Goal: Transaction & Acquisition: Subscribe to service/newsletter

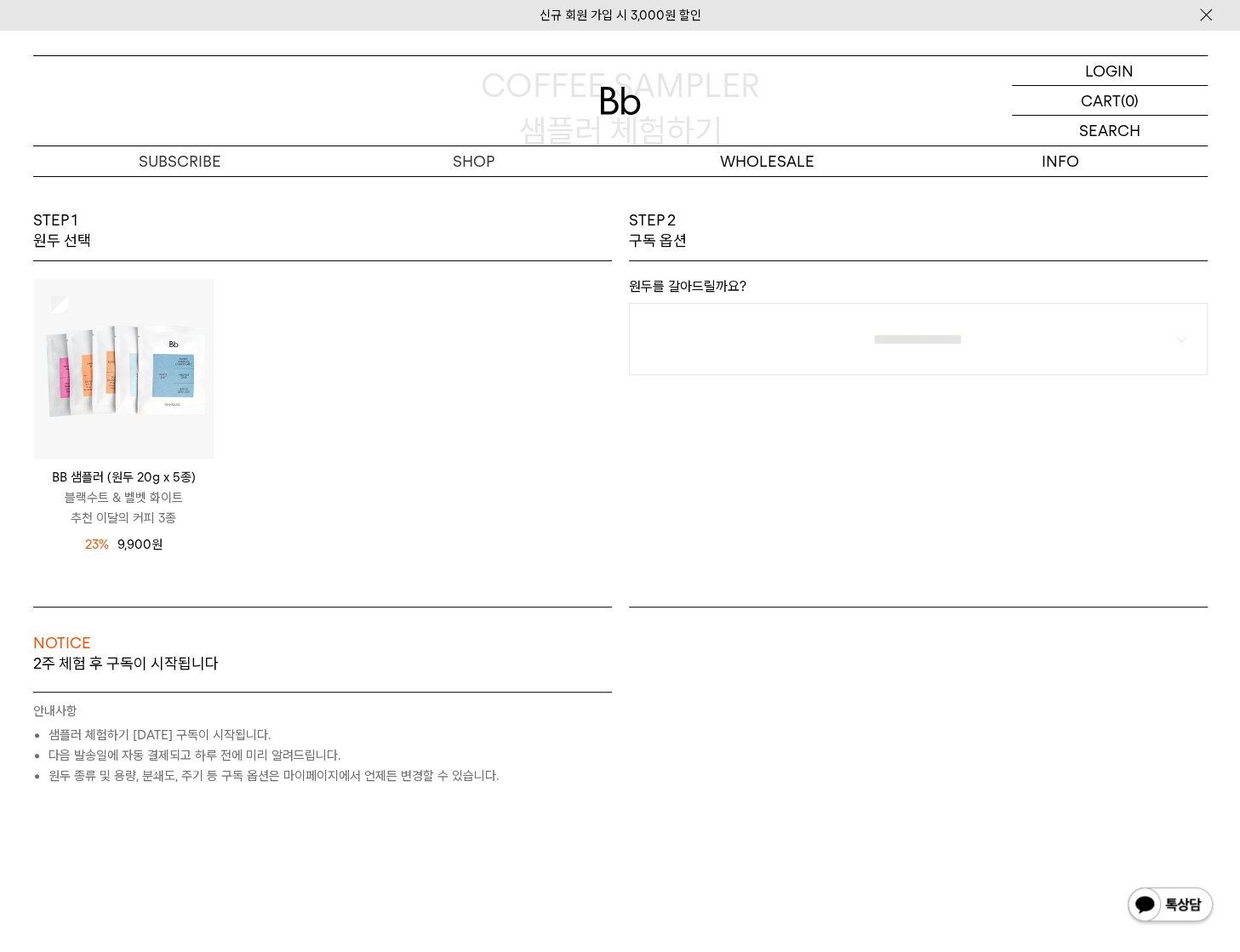
click at [469, 266] on div "BB 샘플러 (원두 20g x 5종) 블랙수트 & 벨벳 화이트 추천 이달의 커피 3종 12,900 원 23% 9,900 원" at bounding box center [322, 433] width 578 height 345
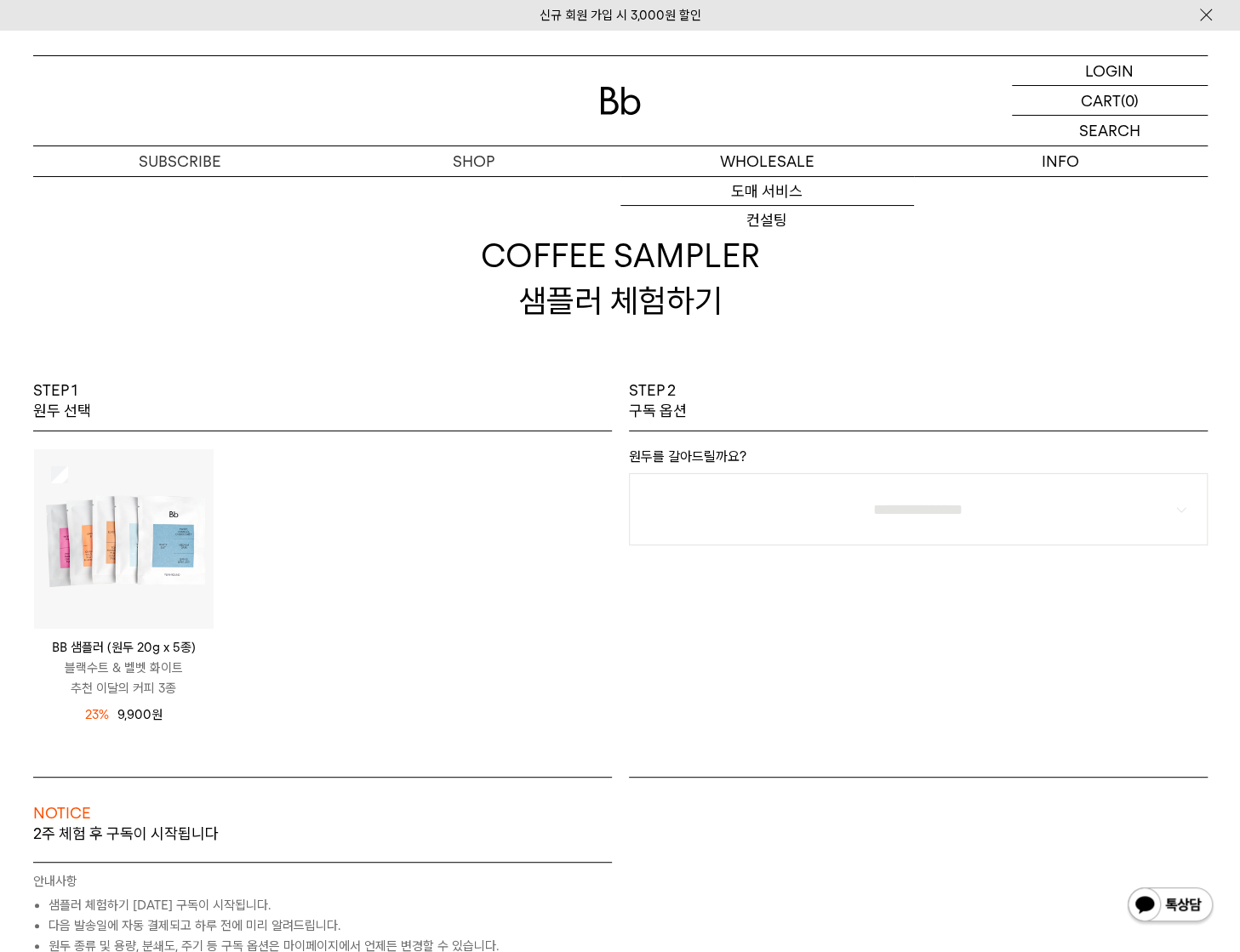
click at [629, 105] on img at bounding box center [620, 101] width 41 height 28
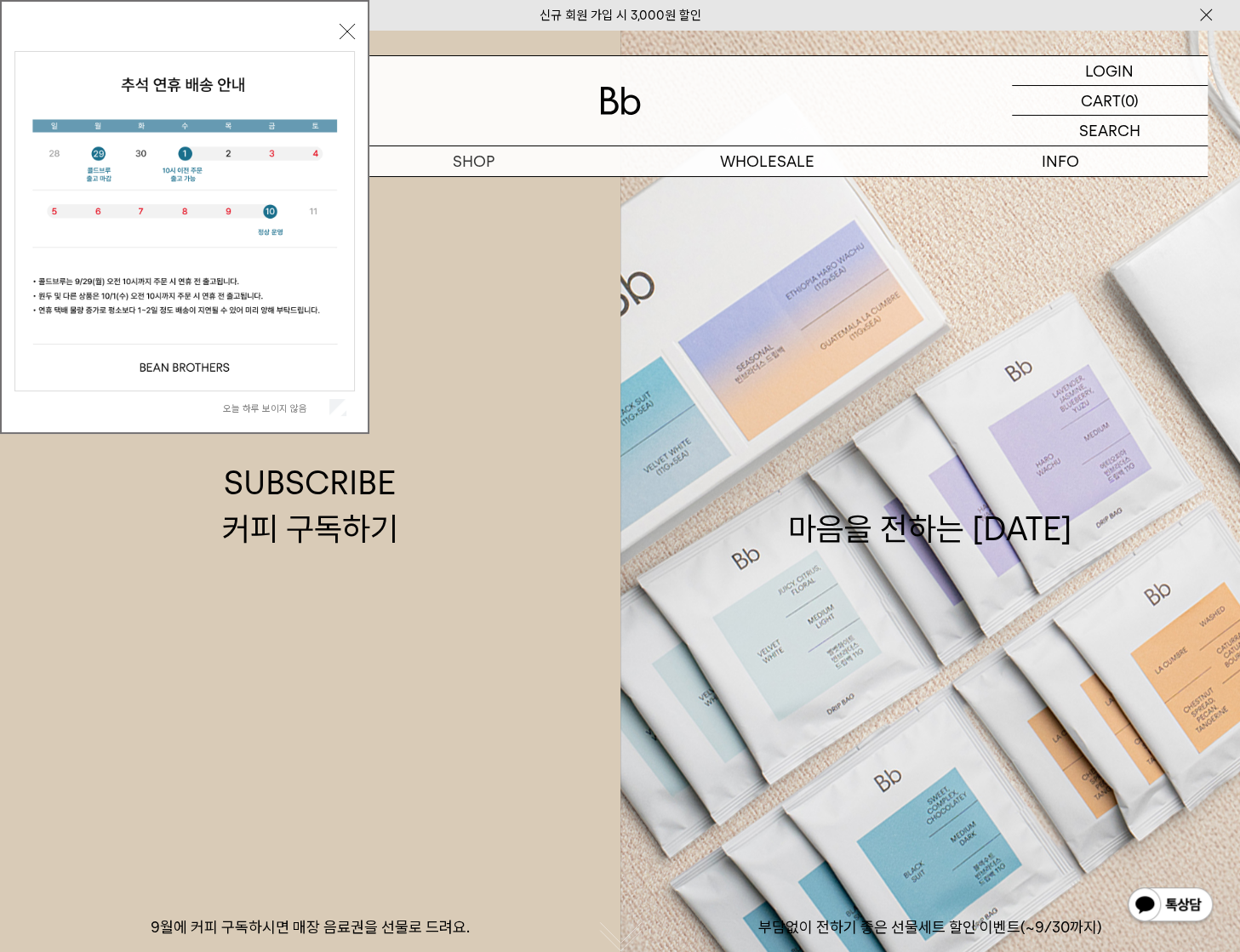
click at [294, 404] on label "오늘 하루 보이지 않음" at bounding box center [275, 408] width 103 height 12
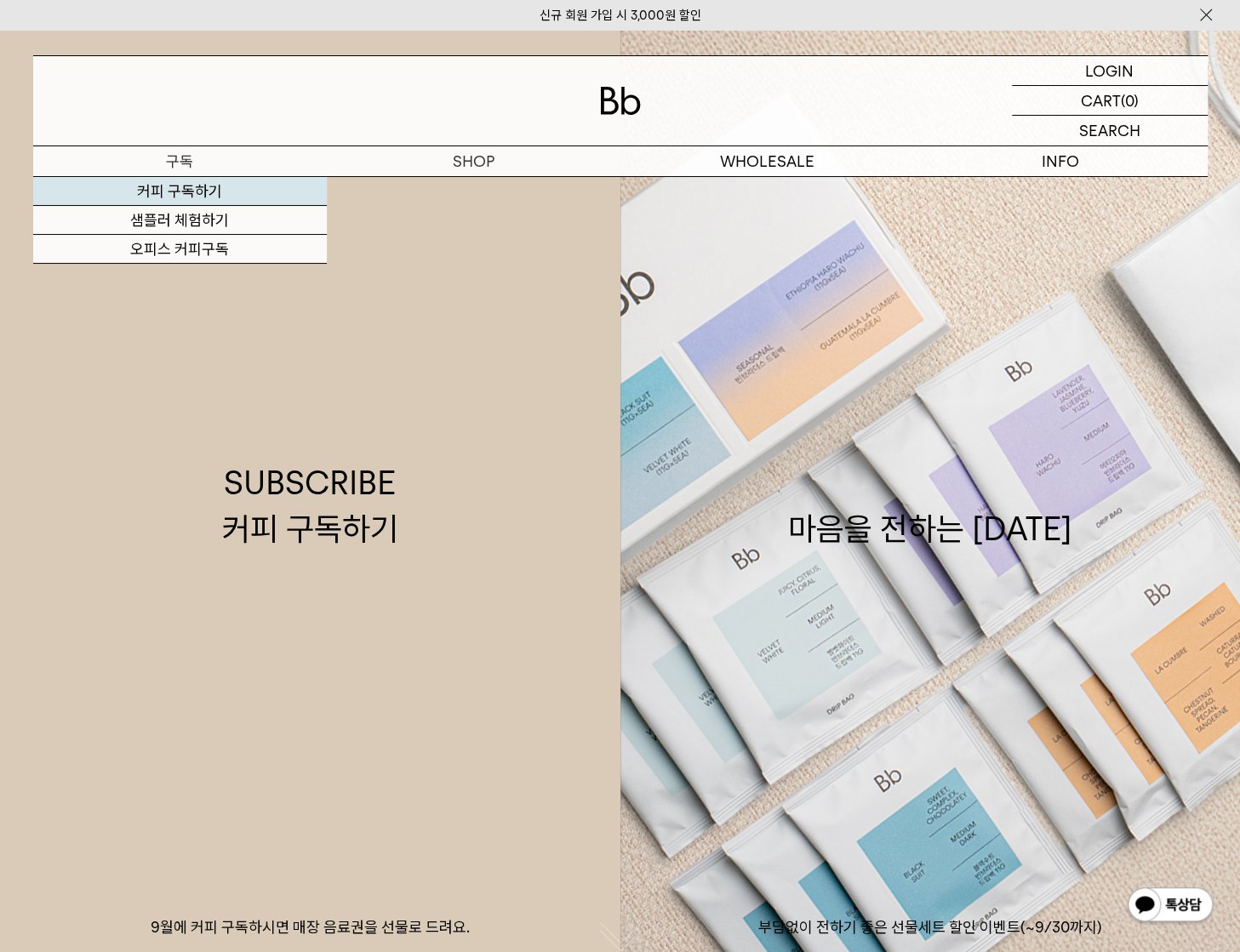
click at [206, 188] on link "커피 구독하기" at bounding box center [180, 191] width 293 height 29
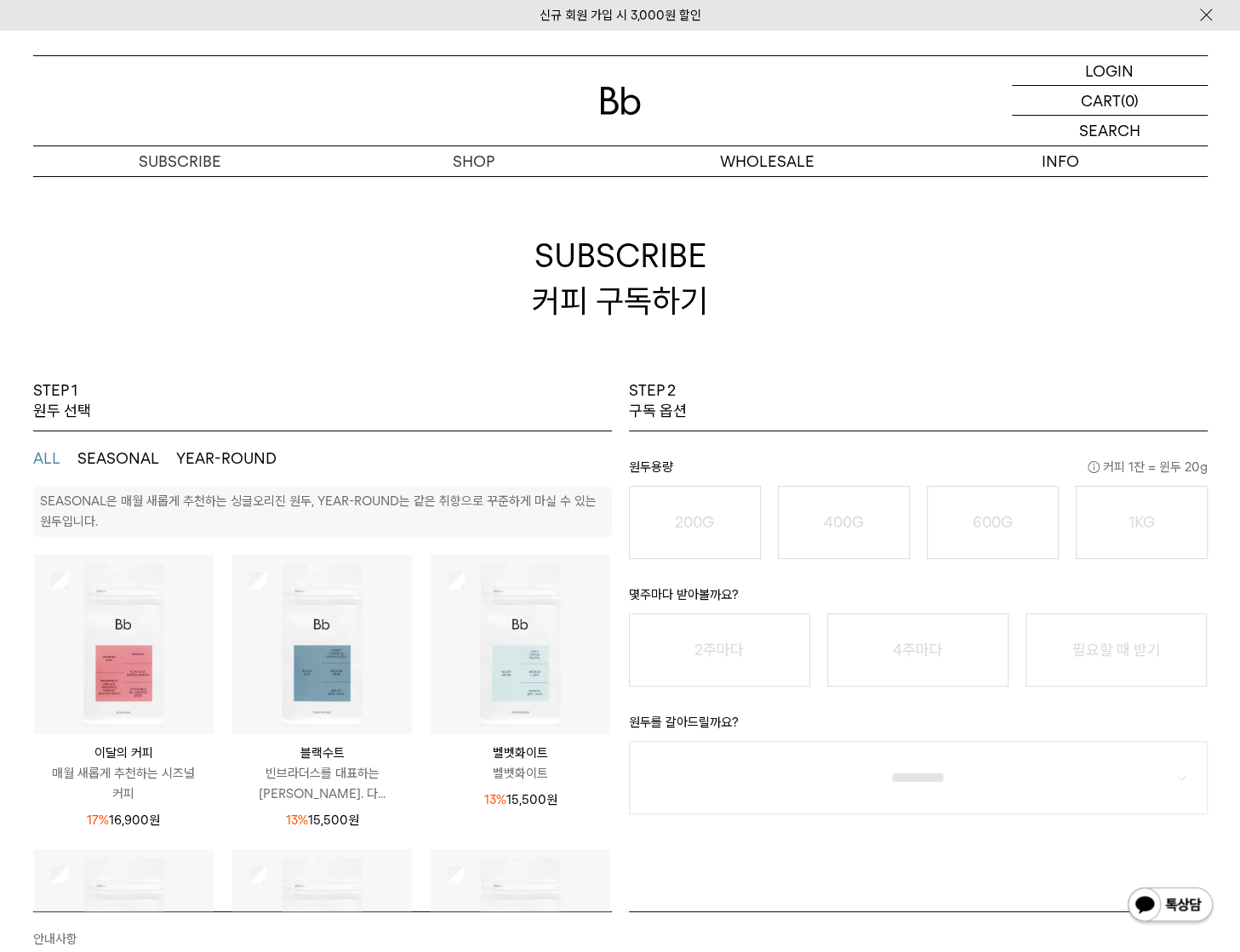
click at [625, 352] on h2 "SUBSCRIBE 커피 구독하기" at bounding box center [620, 278] width 1175 height 204
click at [109, 457] on button "SEASONAL" at bounding box center [118, 459] width 81 height 21
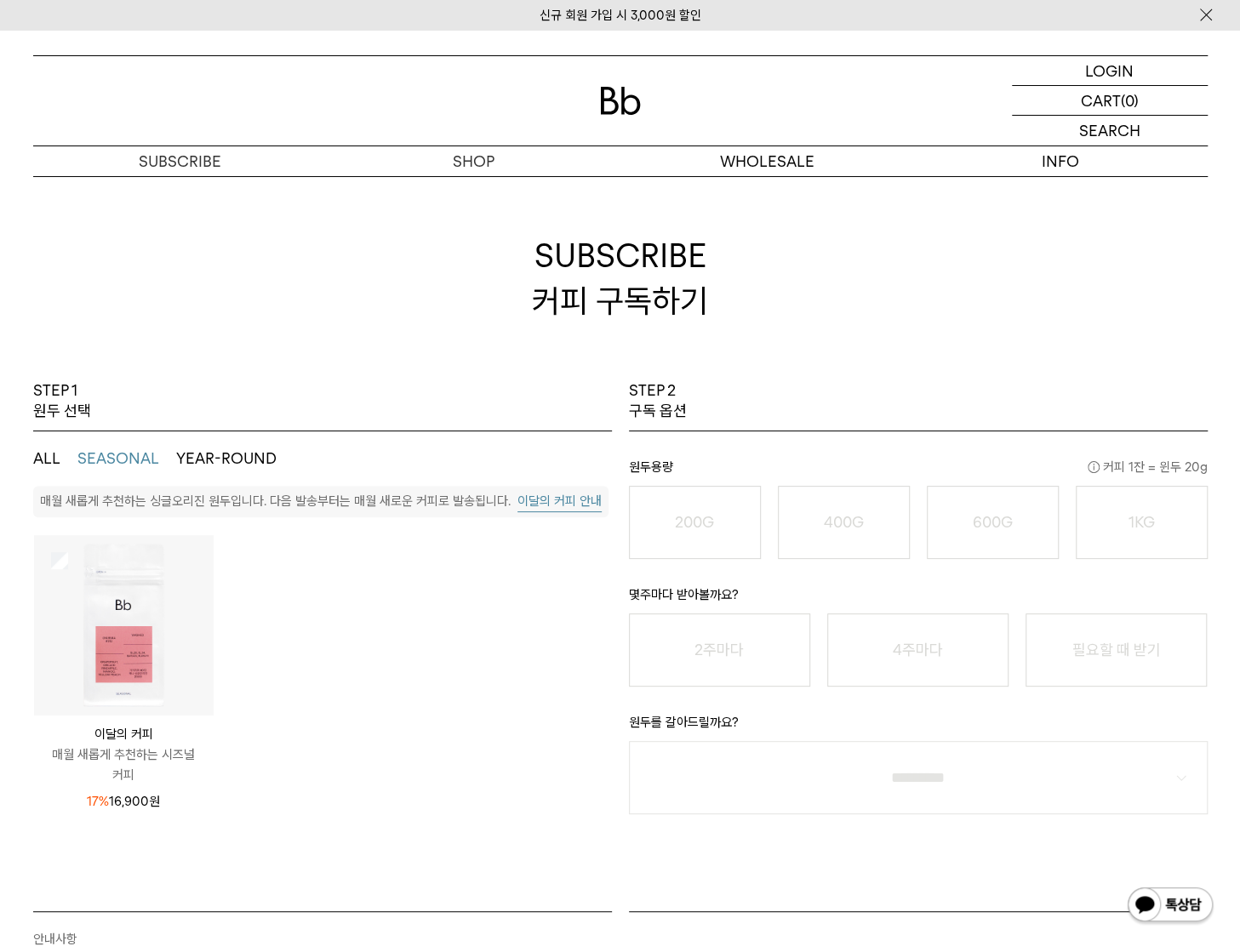
click at [199, 451] on button "YEAR-ROUND" at bounding box center [226, 459] width 100 height 21
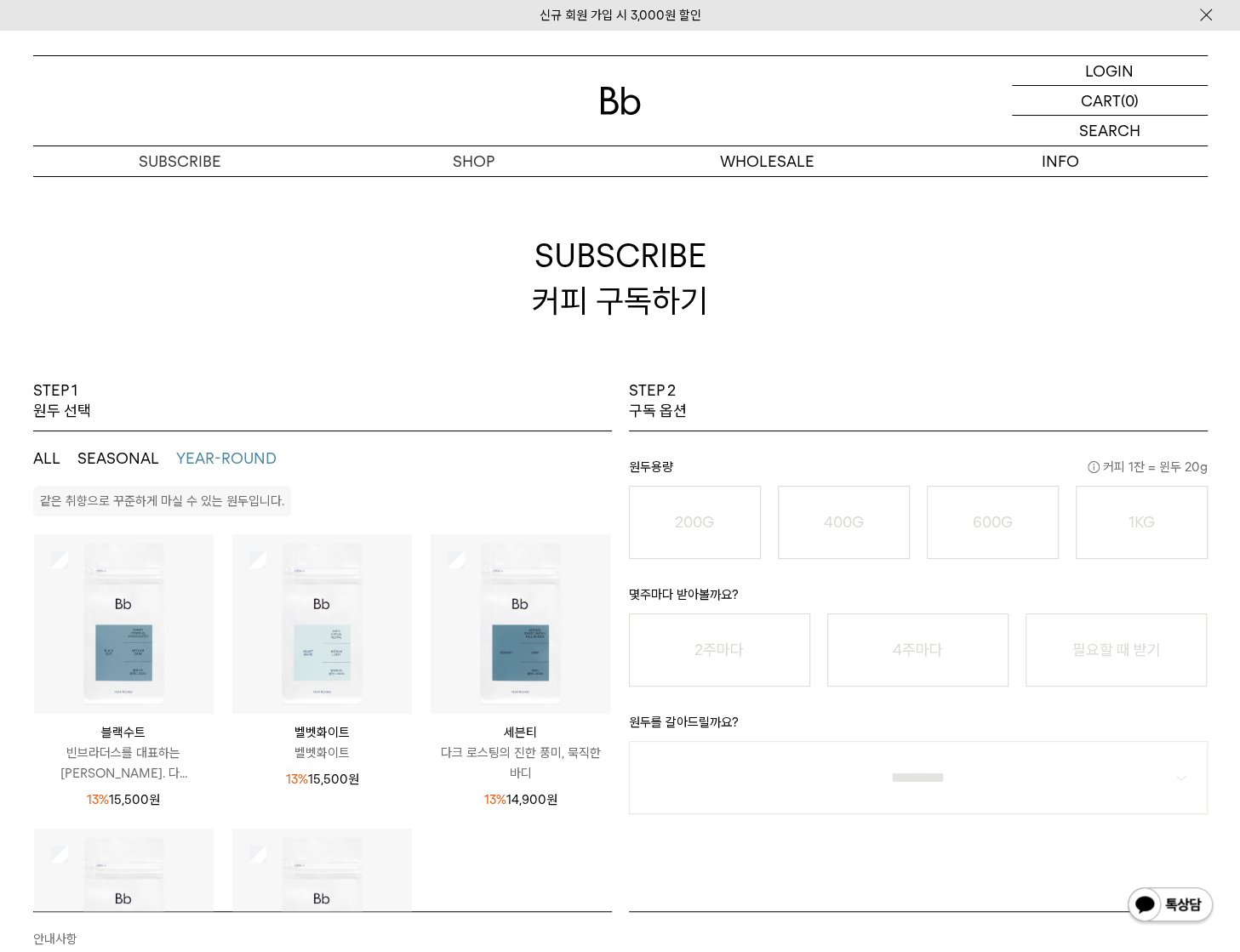
click at [45, 460] on button "ALL" at bounding box center [46, 459] width 27 height 21
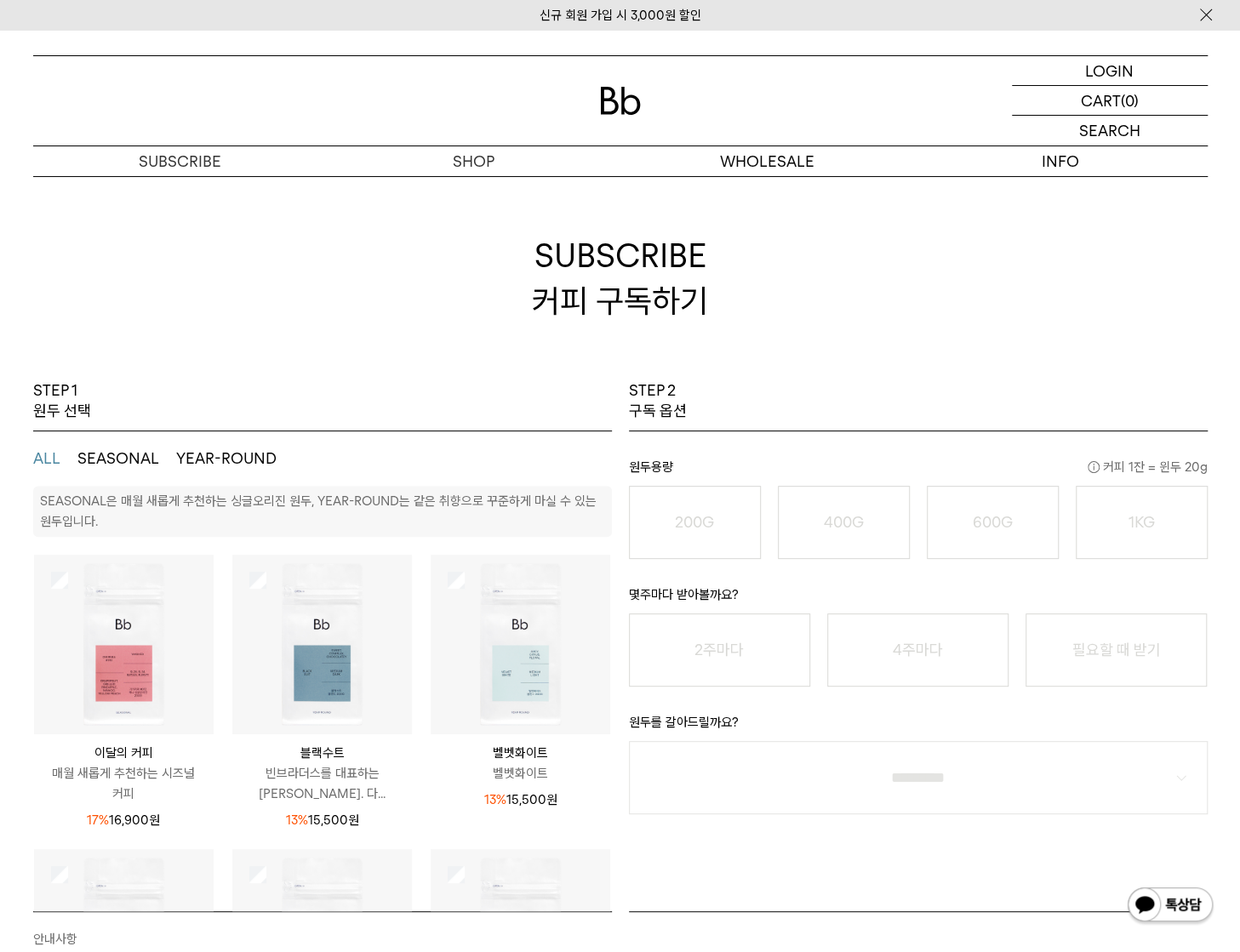
click at [90, 451] on button "SEASONAL" at bounding box center [118, 459] width 81 height 21
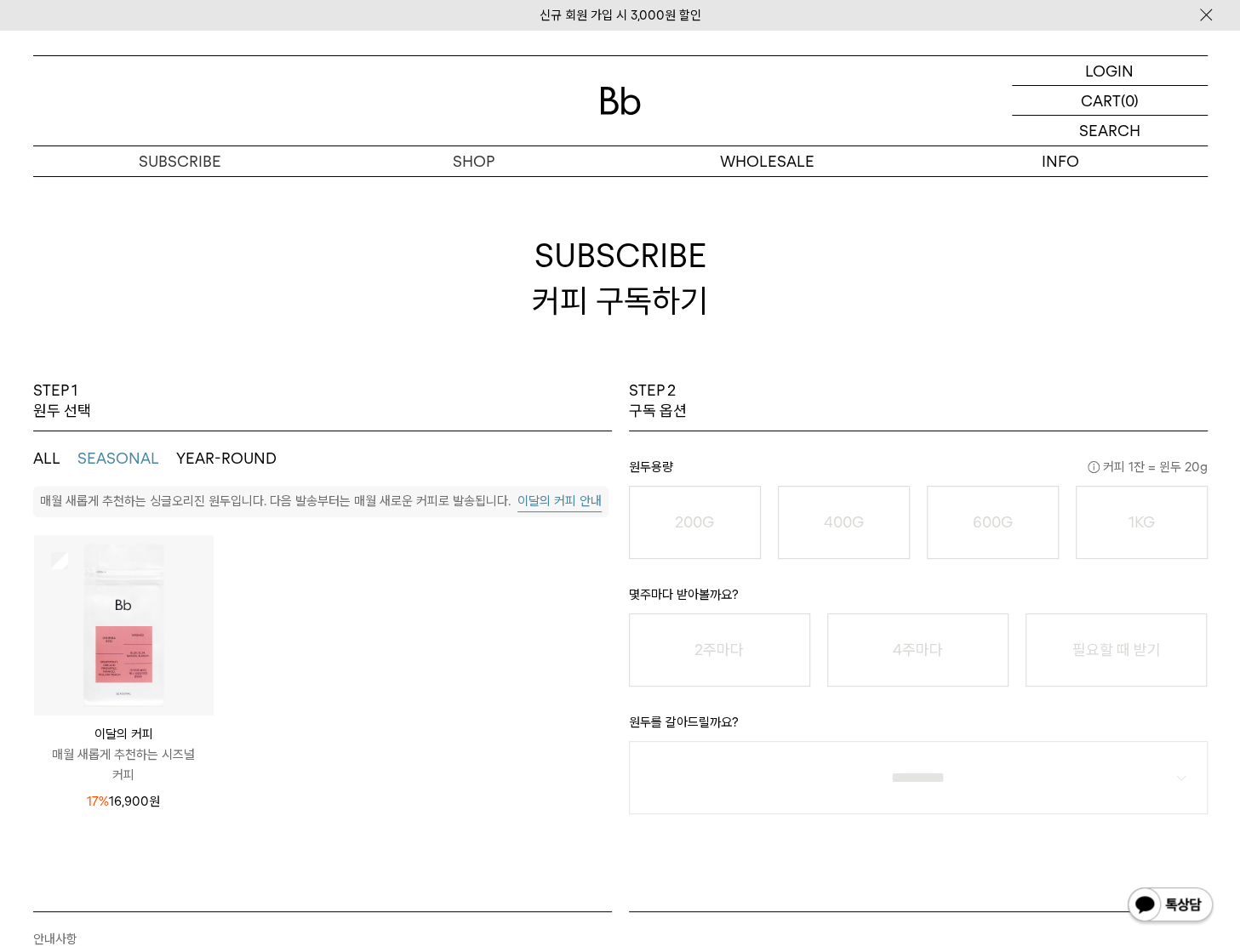
drag, startPoint x: 964, startPoint y: 436, endPoint x: 780, endPoint y: 410, distance: 185.8
click at [780, 410] on div "STEP 2 구독 옵션 원두용량 커피 1잔 = 윈두 20g 200G 16,900 원 400G 31,000 원 600G 43,000 원 1KG …" at bounding box center [918, 645] width 595 height 531
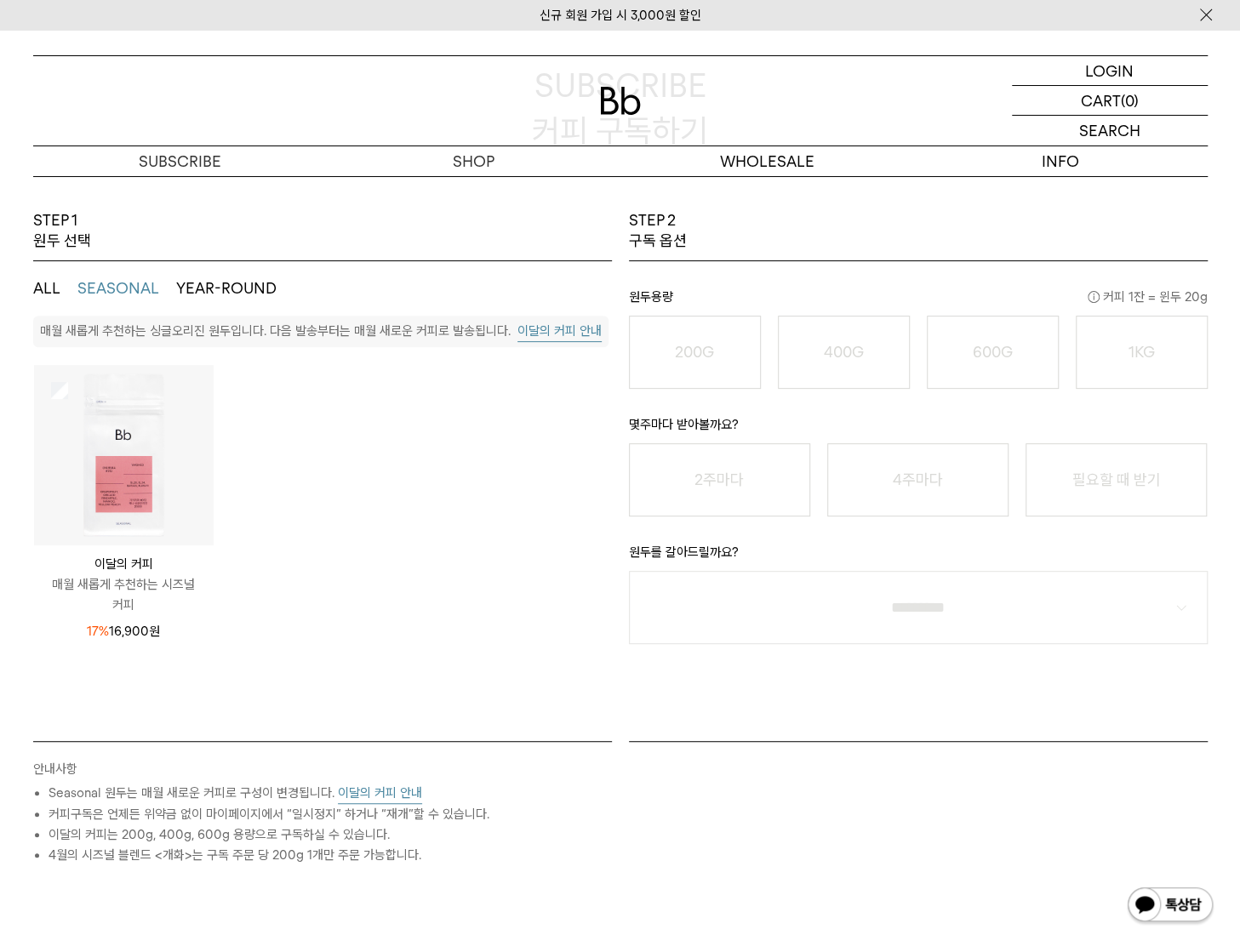
scroll to position [85, 0]
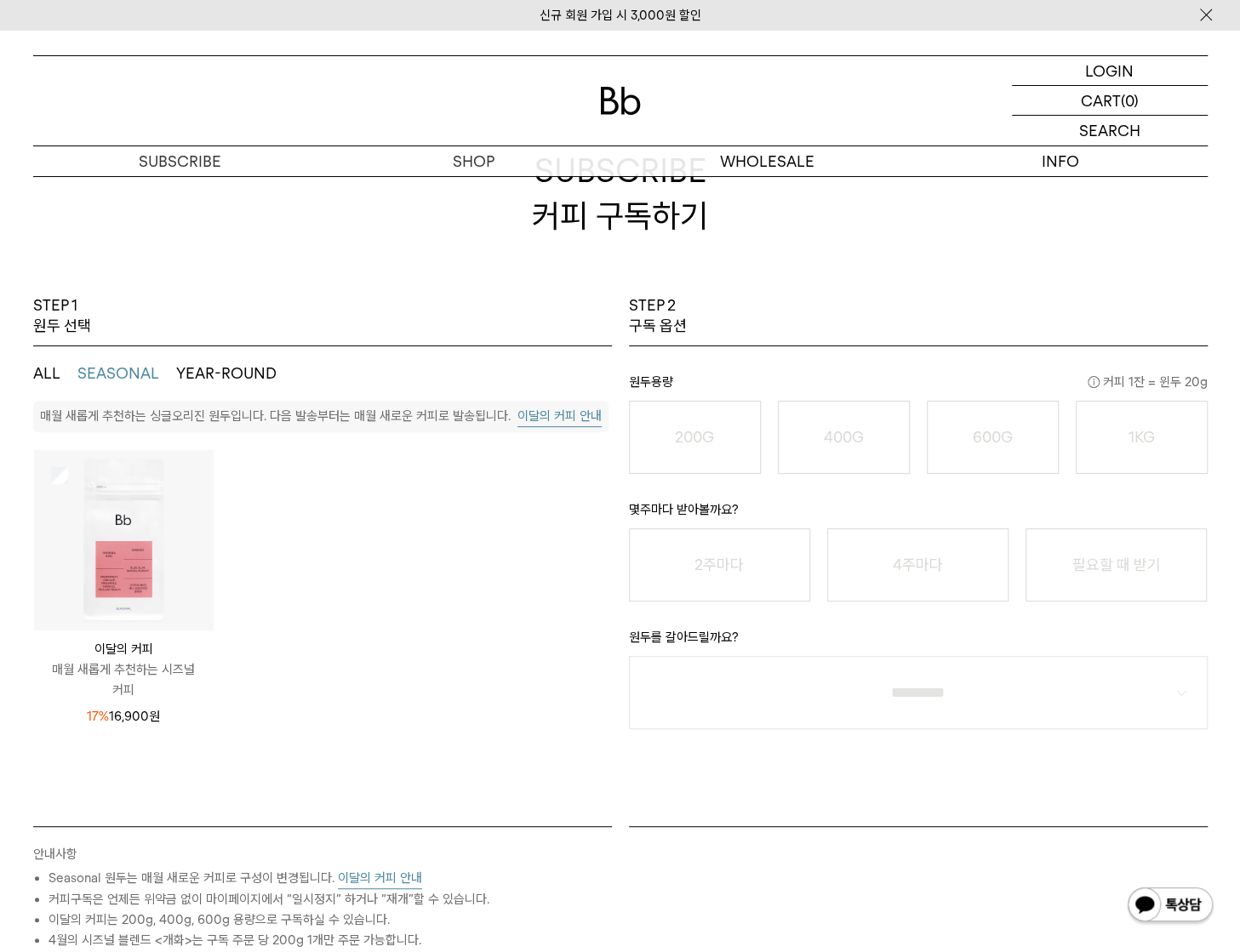
click at [243, 372] on button "YEAR-ROUND" at bounding box center [226, 374] width 100 height 21
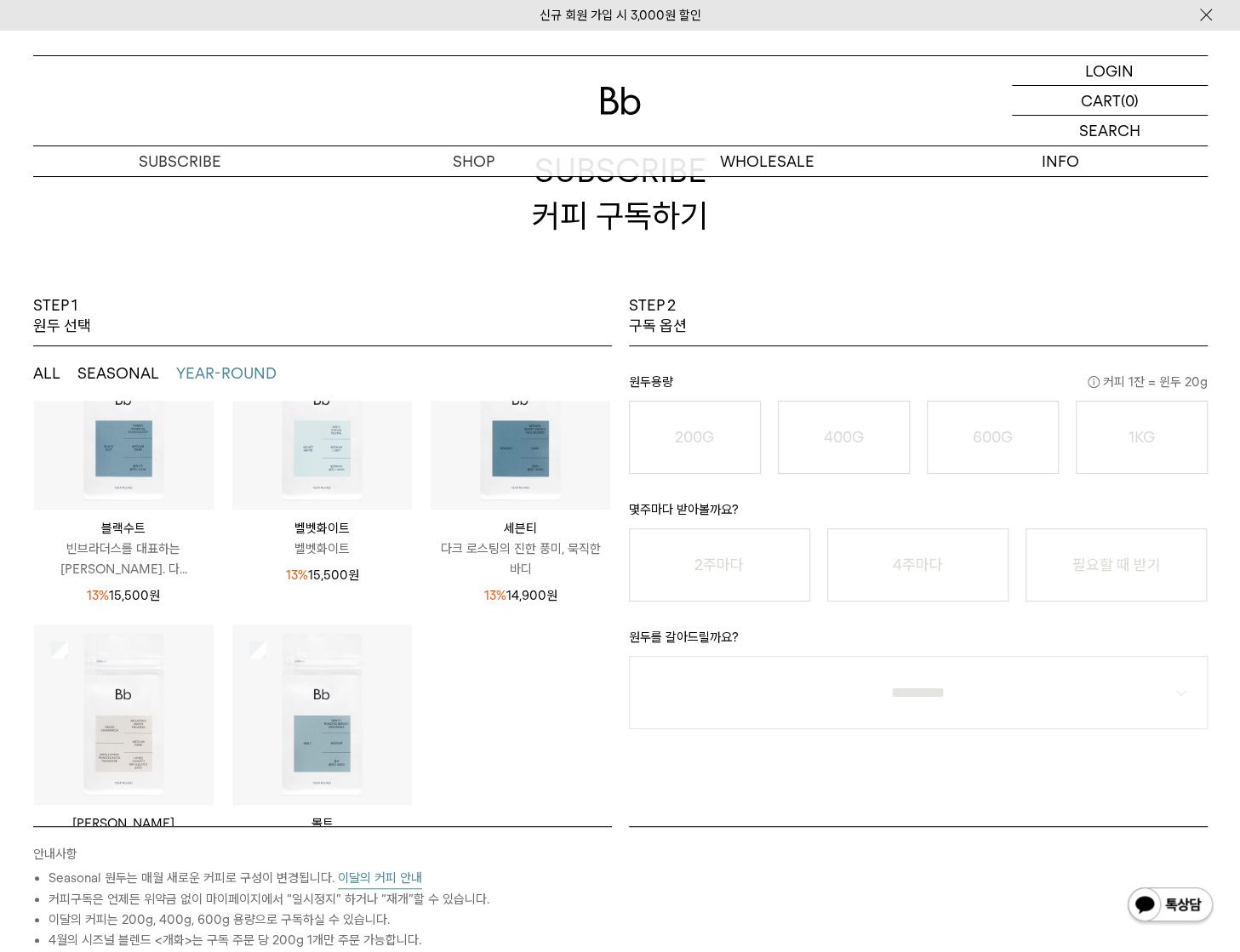
scroll to position [32, 0]
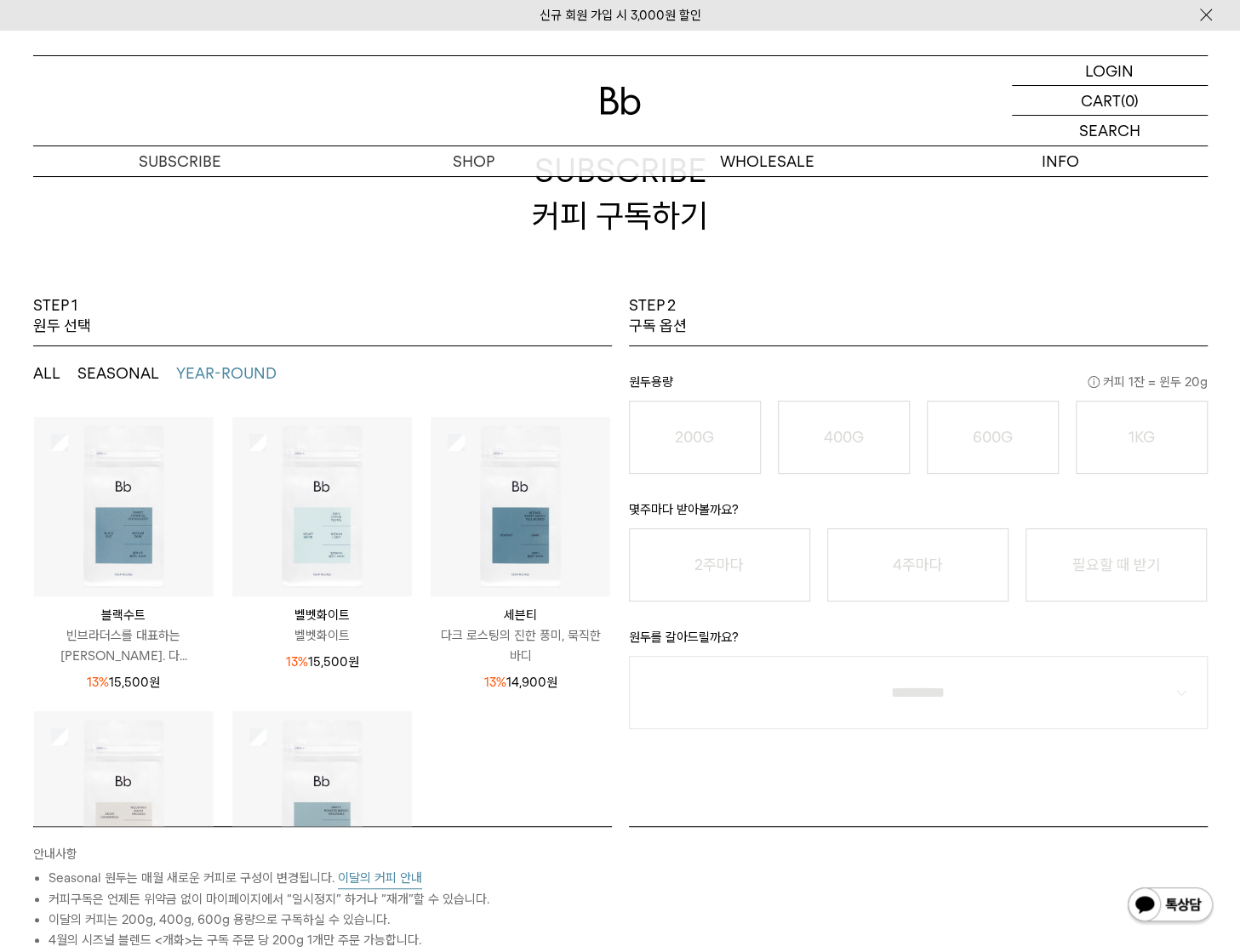
click at [98, 376] on button "SEASONAL" at bounding box center [118, 374] width 81 height 21
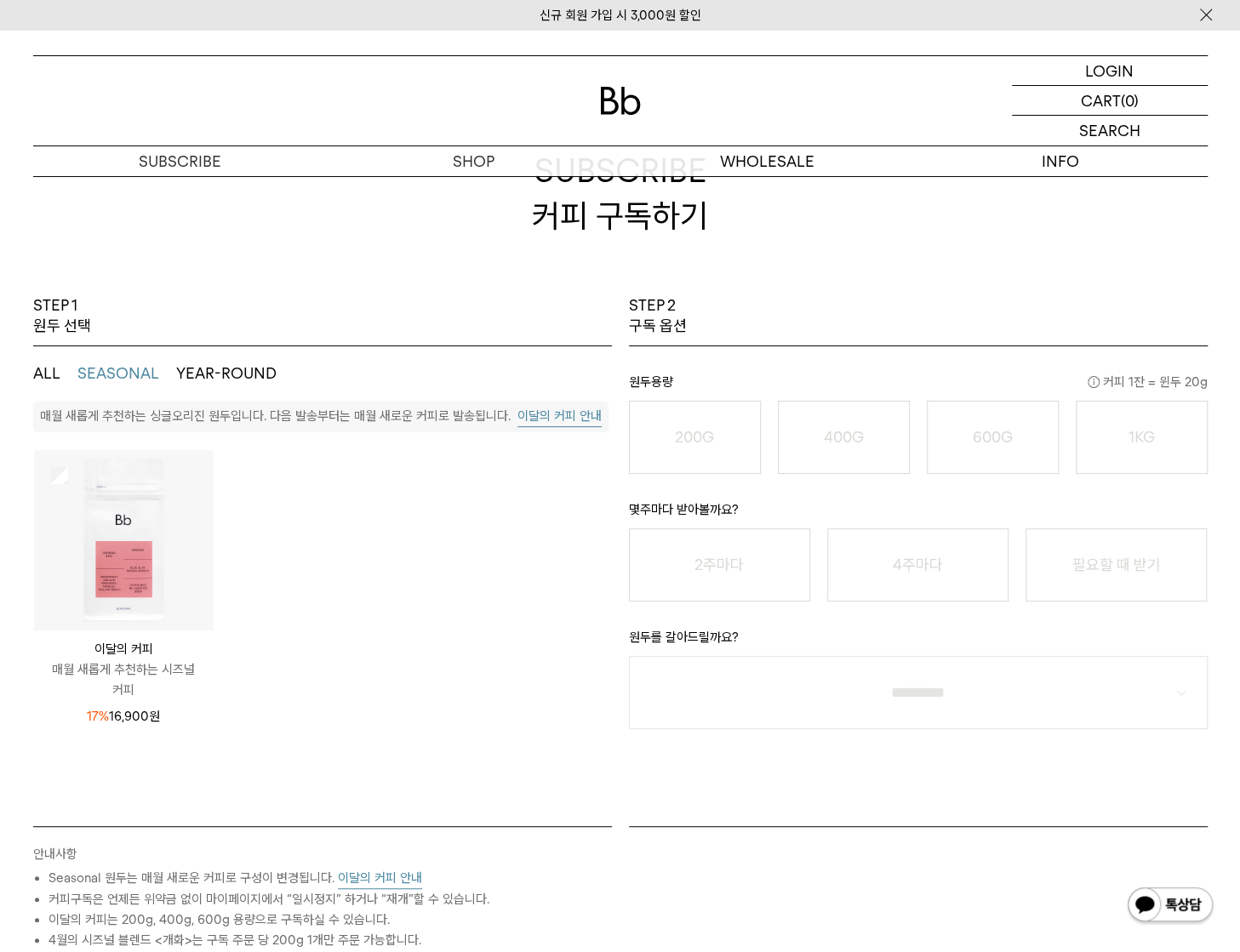
scroll to position [0, 0]
click at [241, 374] on button "YEAR-ROUND" at bounding box center [226, 374] width 100 height 21
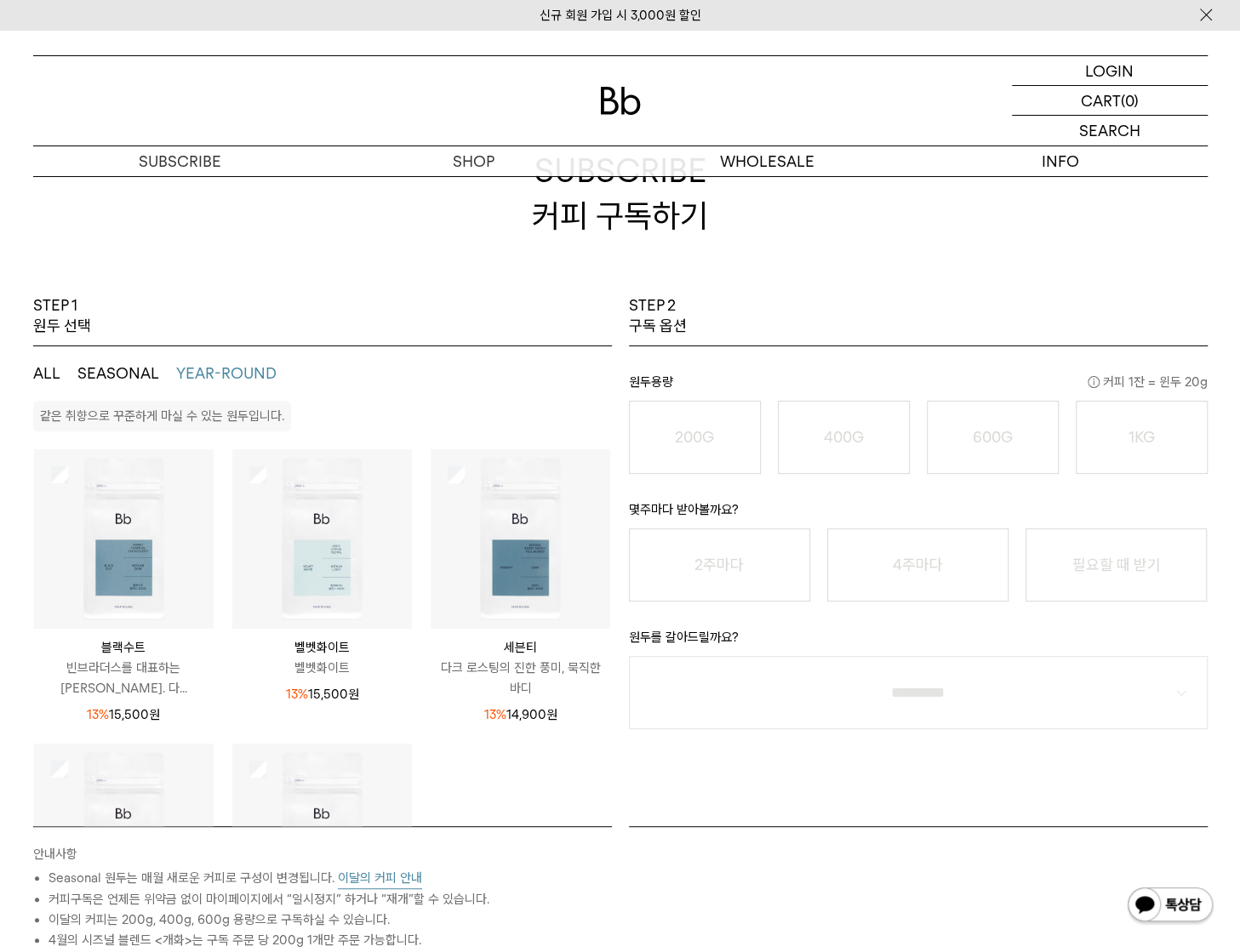
click at [131, 376] on button "SEASONAL" at bounding box center [118, 374] width 81 height 21
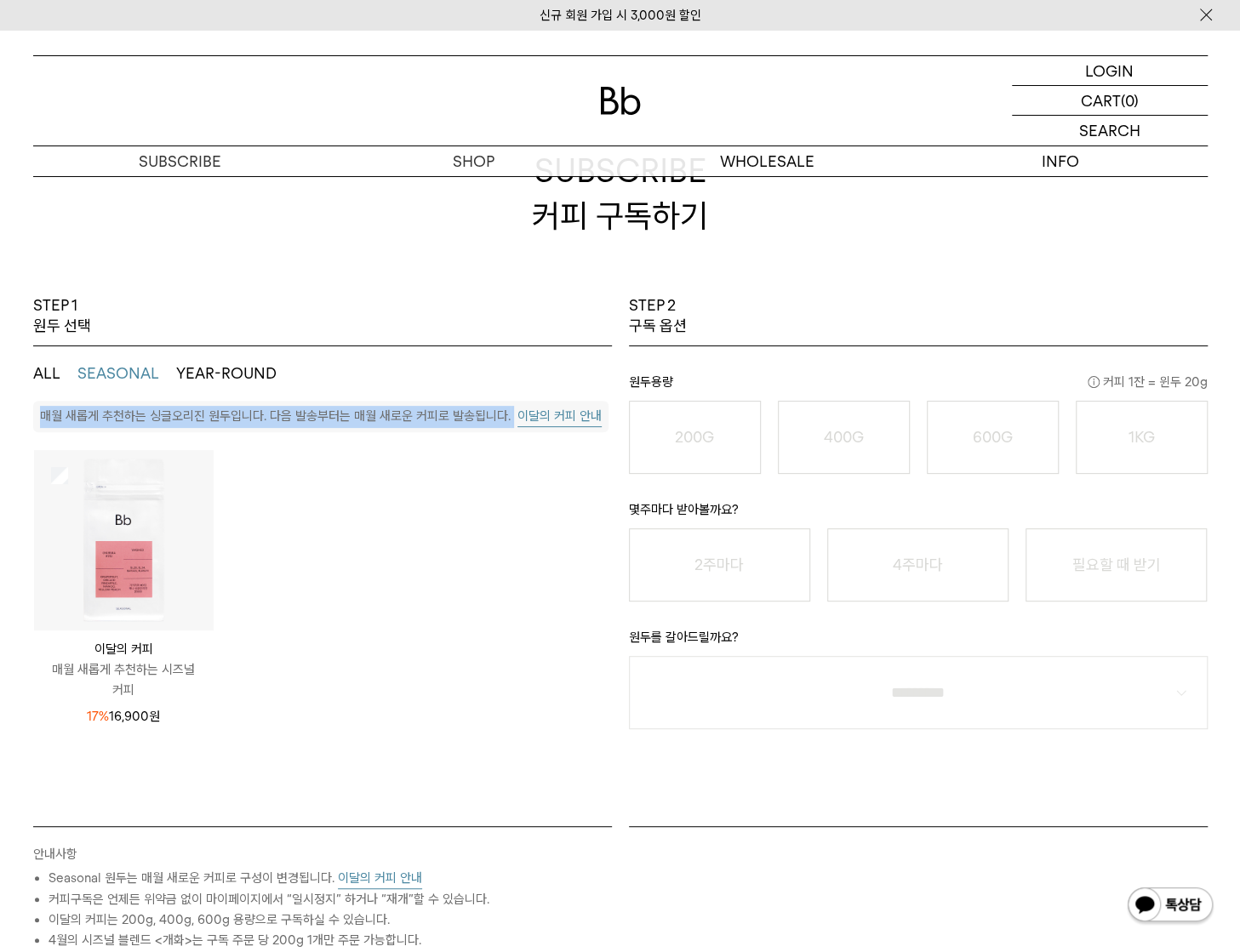
drag, startPoint x: 40, startPoint y: 419, endPoint x: 507, endPoint y: 430, distance: 467.1
click at [507, 430] on div "매월 새롭게 추천하는 싱글오리진 원두입니다. 다음 발송부터는 매월 새로운 커피로 발송됩니다. 이달의 커피 안내" at bounding box center [321, 417] width 576 height 32
copy div "매월 새롭게 추천하는 싱글오리진 원두입니다. 다음 발송부터는 매월 새로운 커피로 발송됩니다."
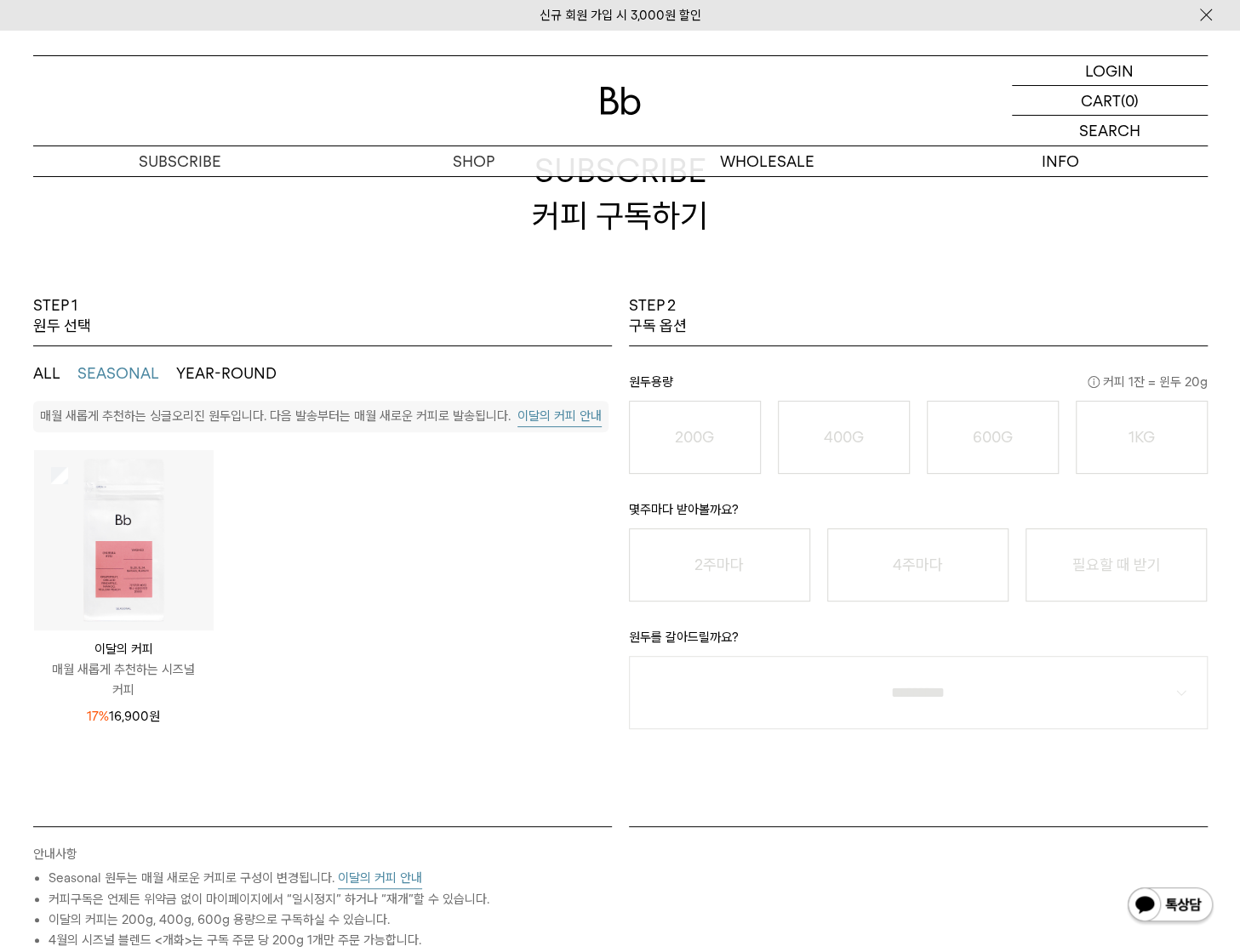
click at [529, 542] on ul "이달의 커피 매월 새롭게 추천하는 시즈널 커피 17% 16,900 원 블랙수트" at bounding box center [322, 596] width 595 height 294
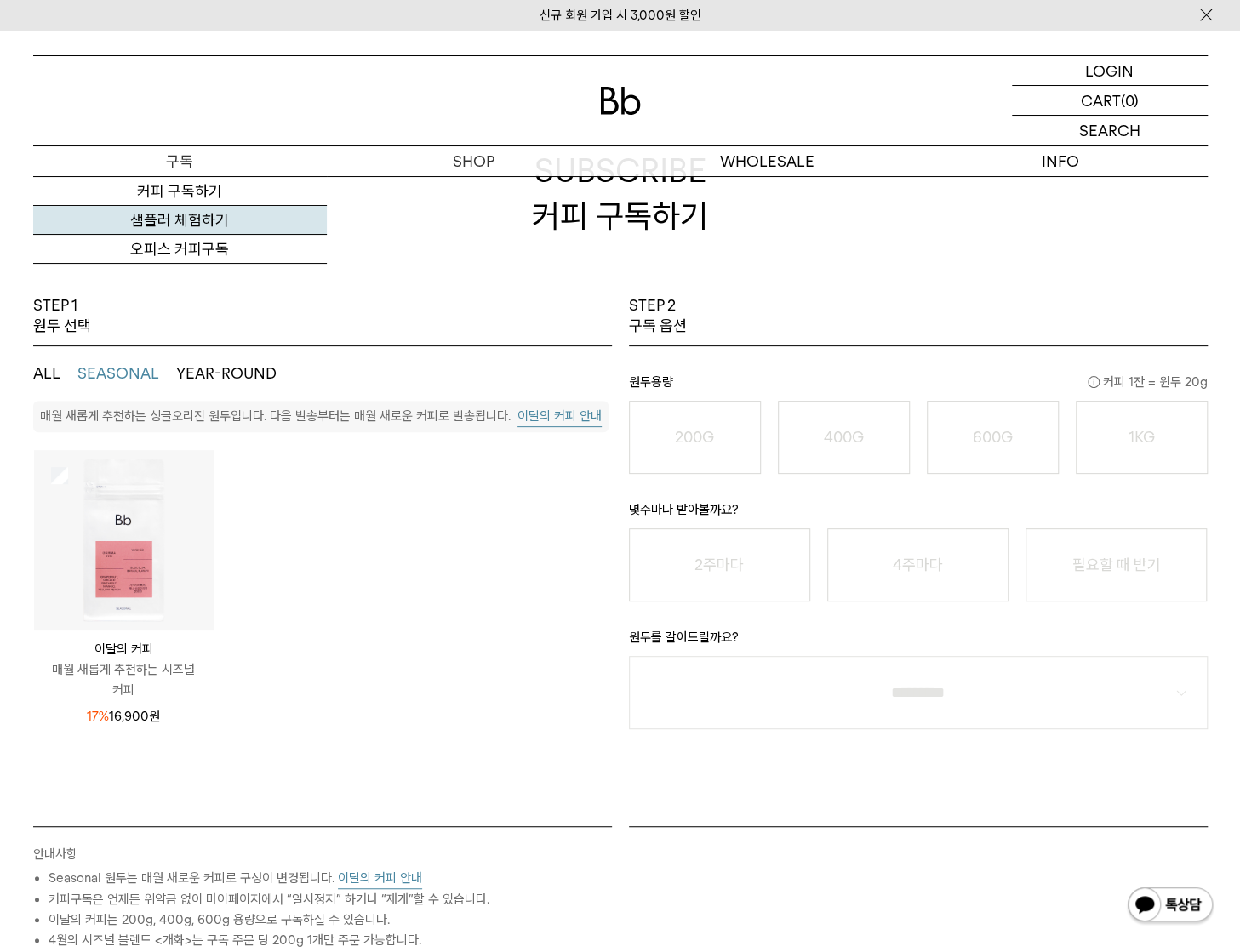
click at [197, 221] on link "샘플러 체험하기" at bounding box center [180, 220] width 293 height 29
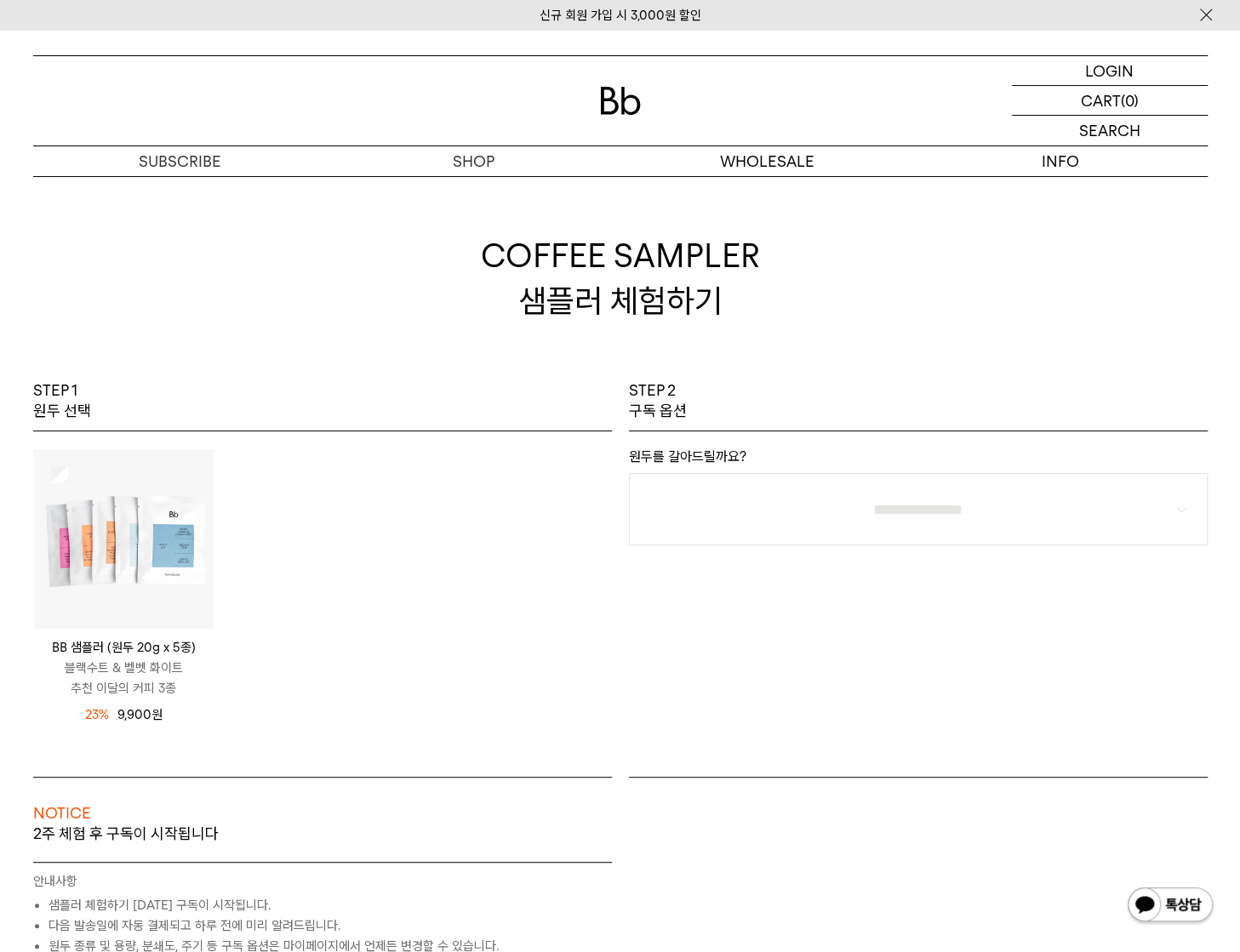
click at [153, 574] on img at bounding box center [124, 539] width 180 height 180
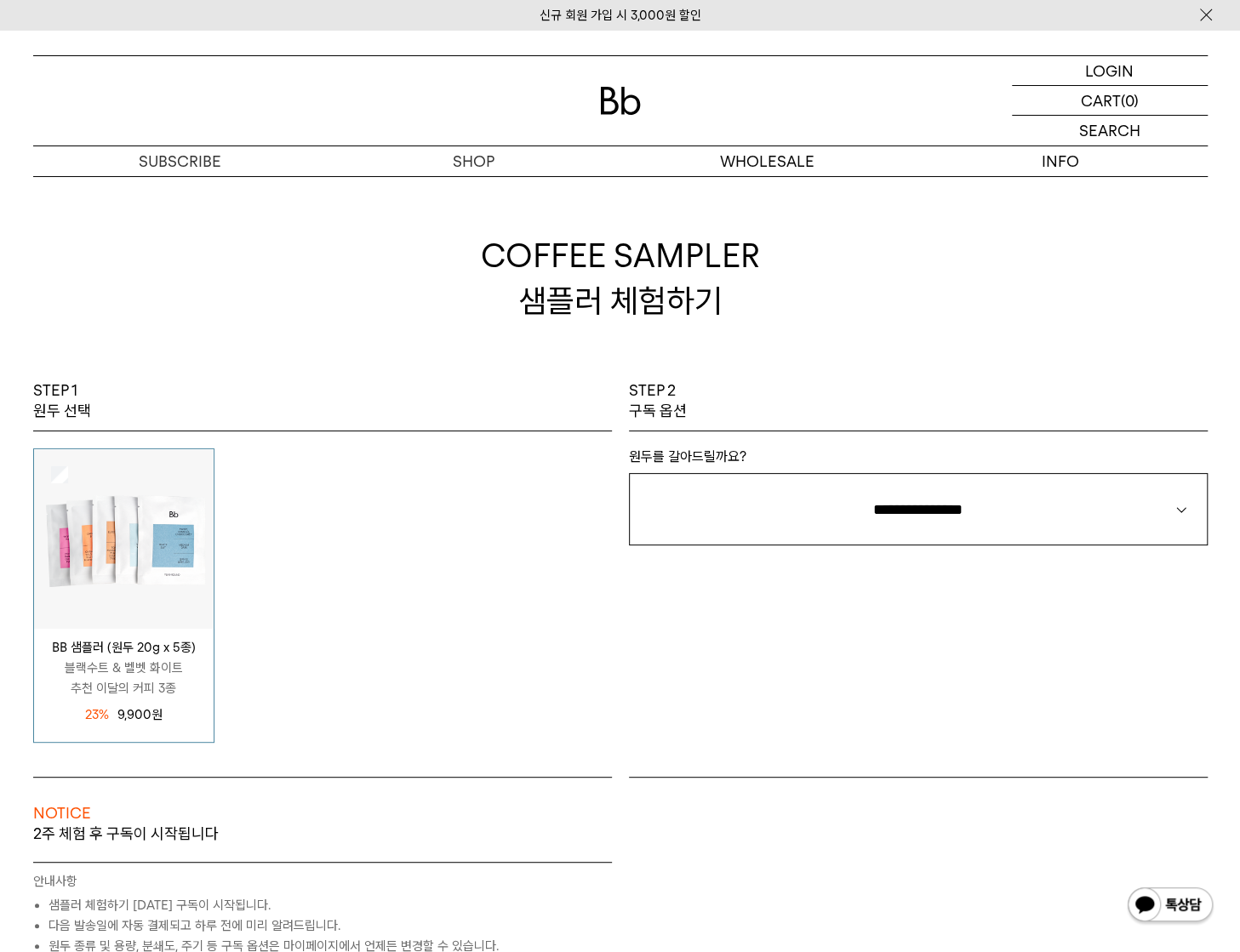
drag, startPoint x: 80, startPoint y: 668, endPoint x: 204, endPoint y: 675, distance: 124.2
click at [204, 675] on p "블랙수트 & 벨벳 화이트 추천 이달의 커피 3종" at bounding box center [124, 678] width 180 height 41
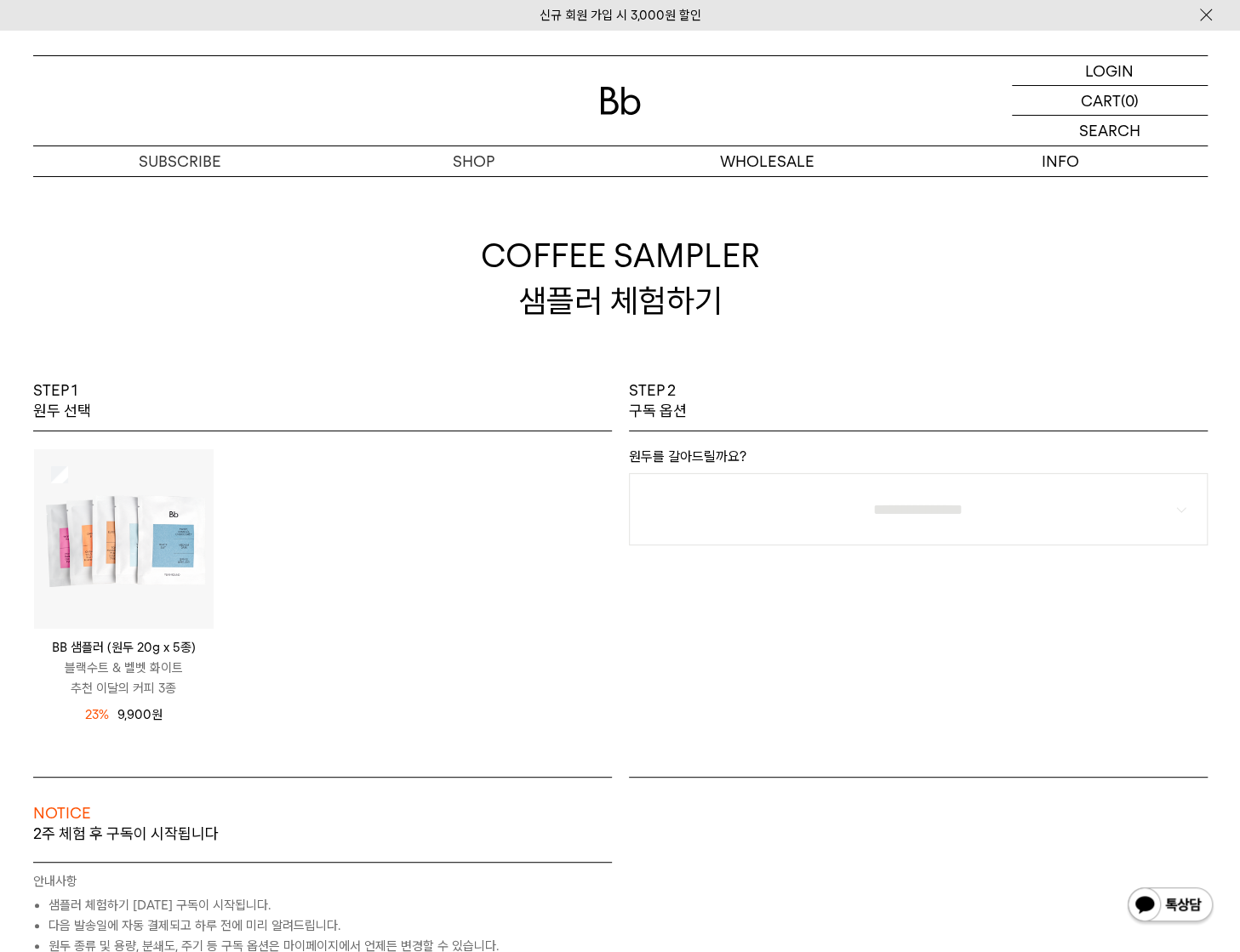
click at [504, 725] on div "BB 샘플러 (원두 20g x 5종) 블랙수트 & 벨벳 화이트 추천 이달의 커피 3종 12,900 원 23%" at bounding box center [322, 595] width 595 height 294
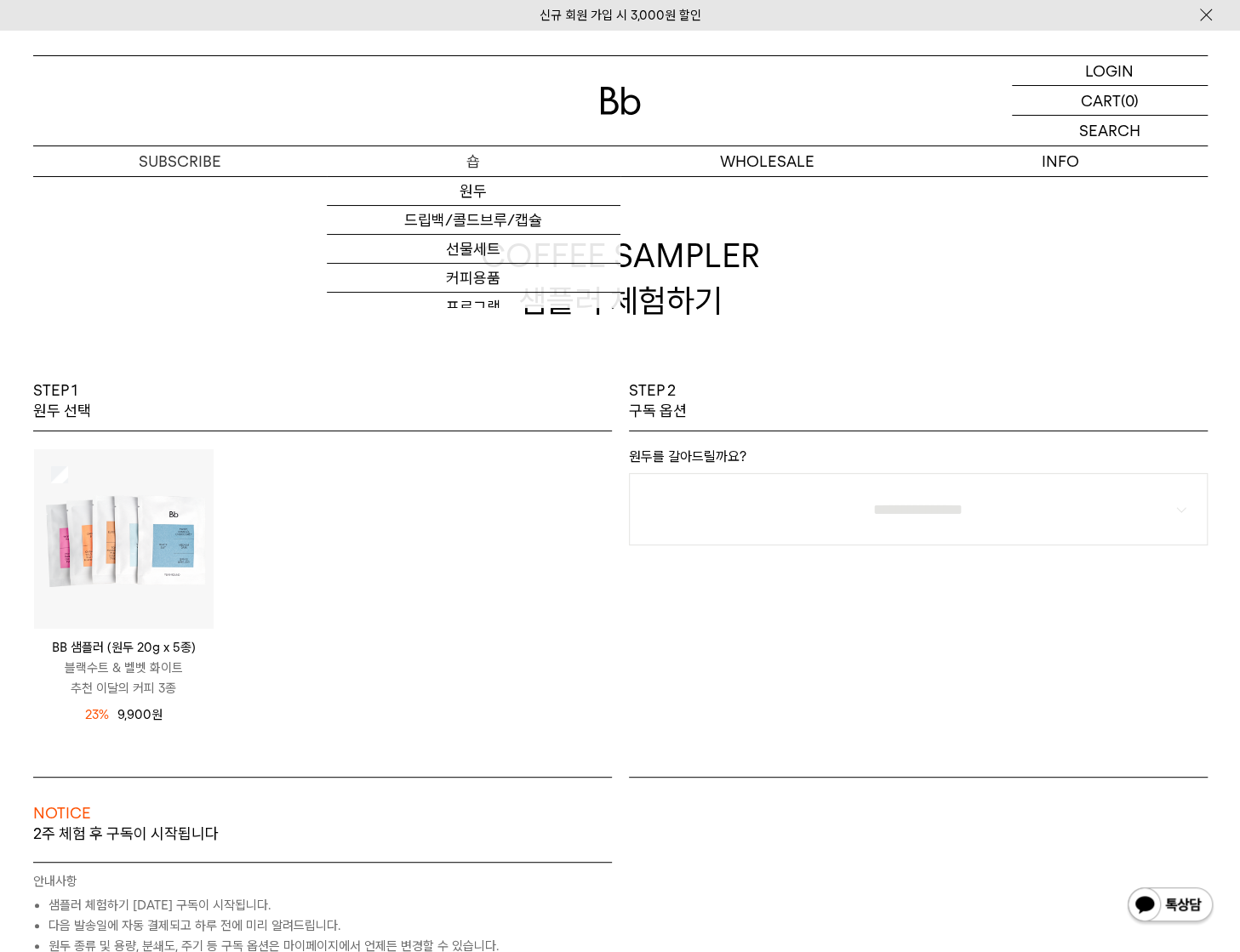
click at [519, 159] on p "숍" at bounding box center [473, 161] width 293 height 29
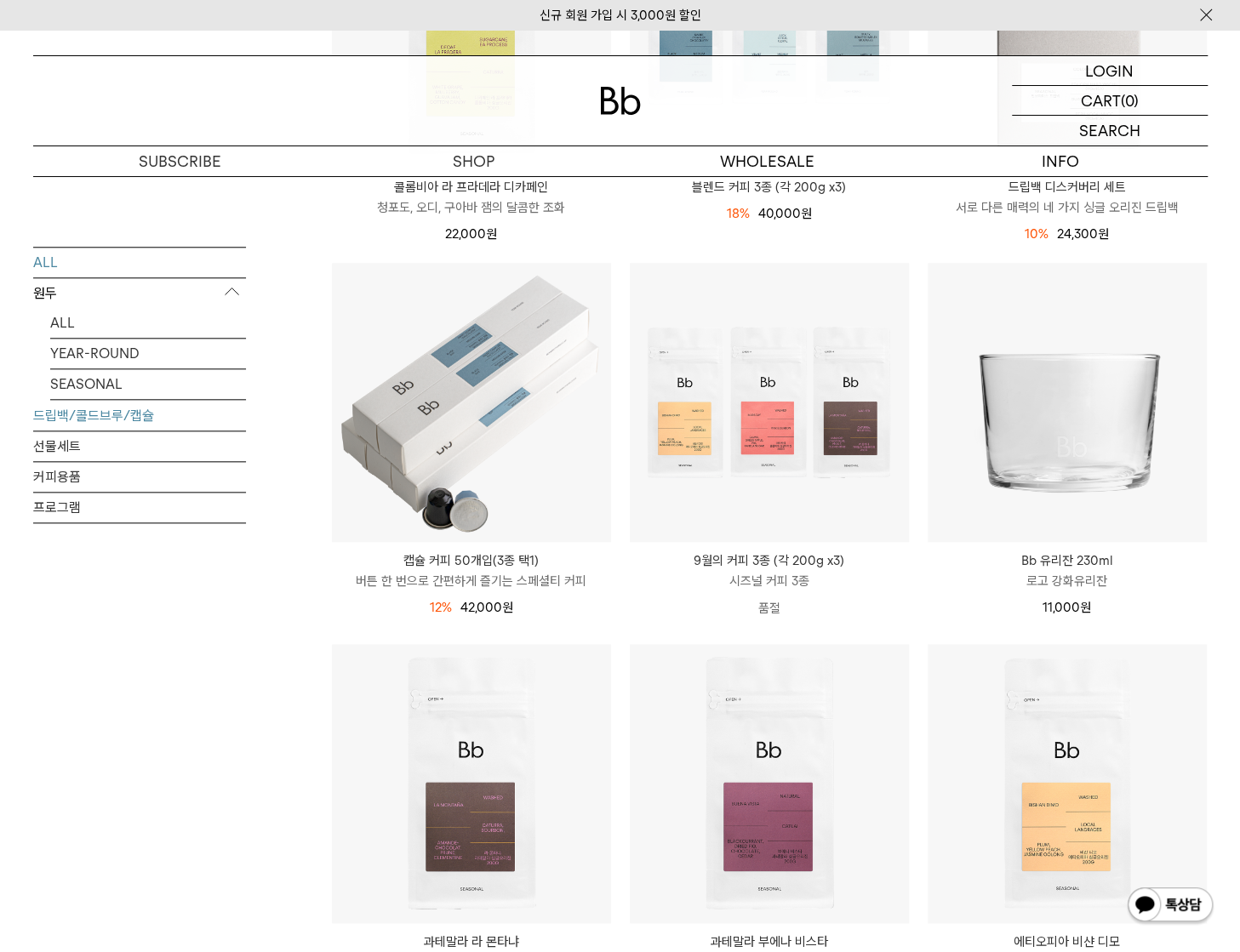
scroll to position [680, 0]
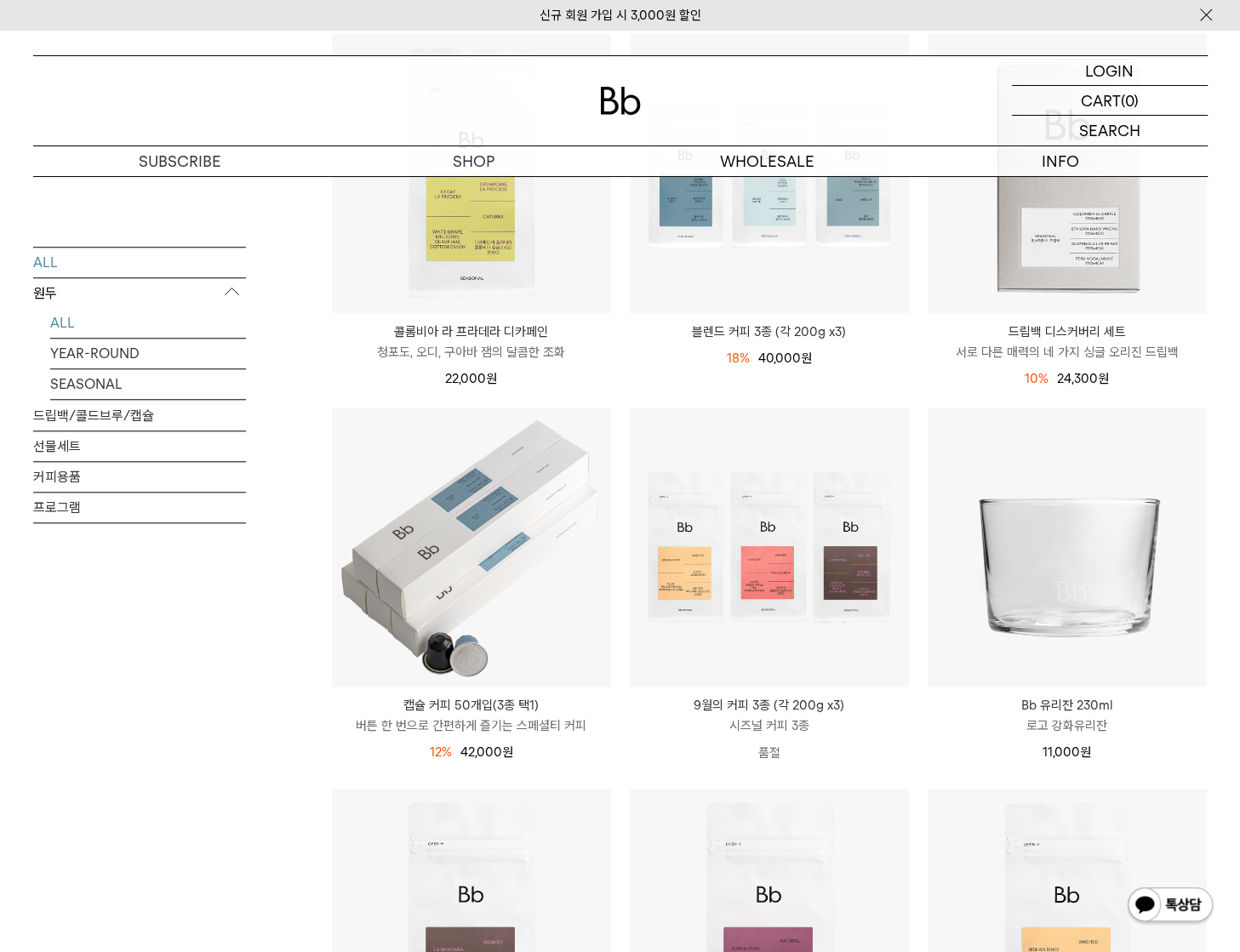
click at [76, 320] on link "ALL" at bounding box center [148, 323] width 196 height 29
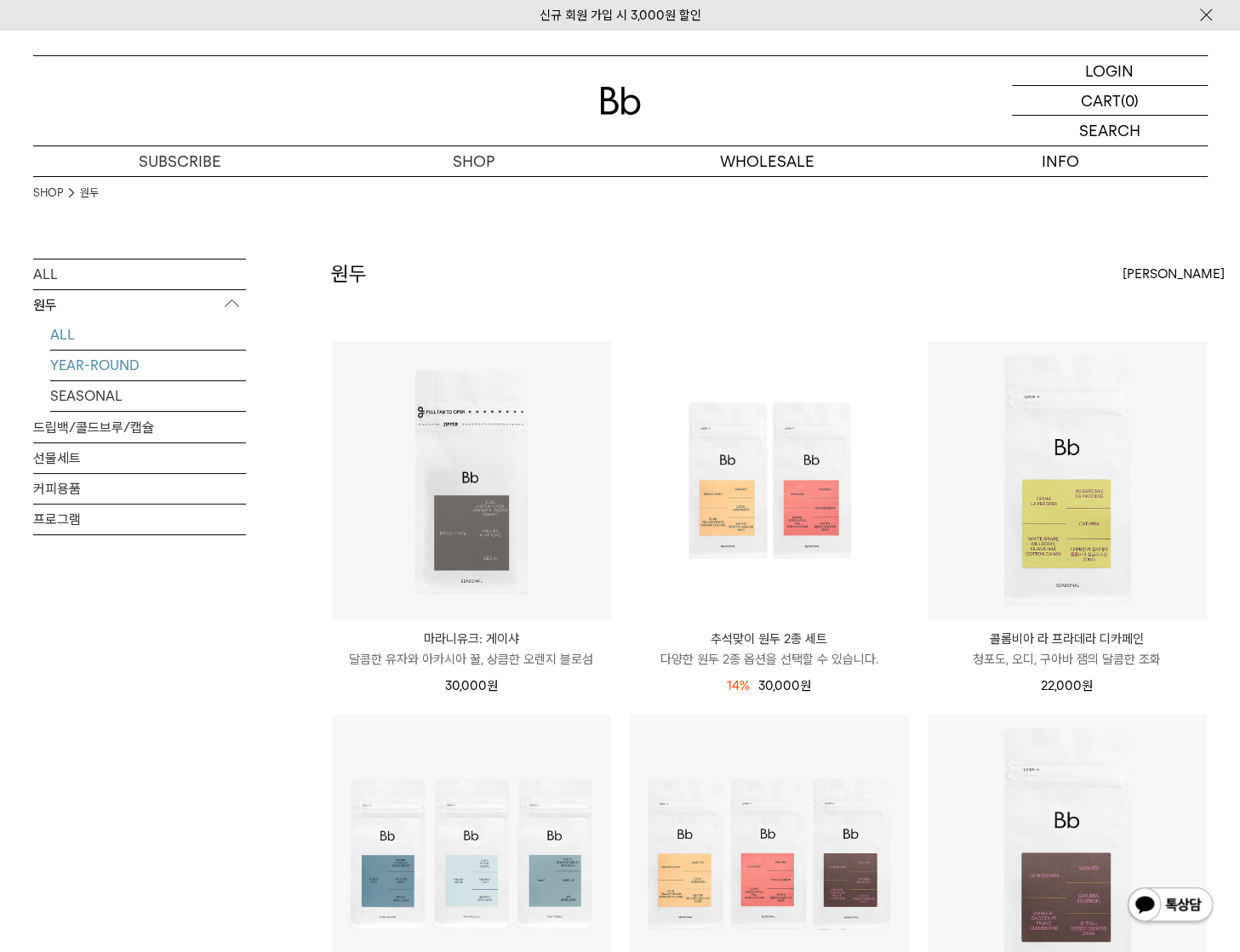
click at [124, 374] on link "YEAR-ROUND" at bounding box center [148, 364] width 196 height 29
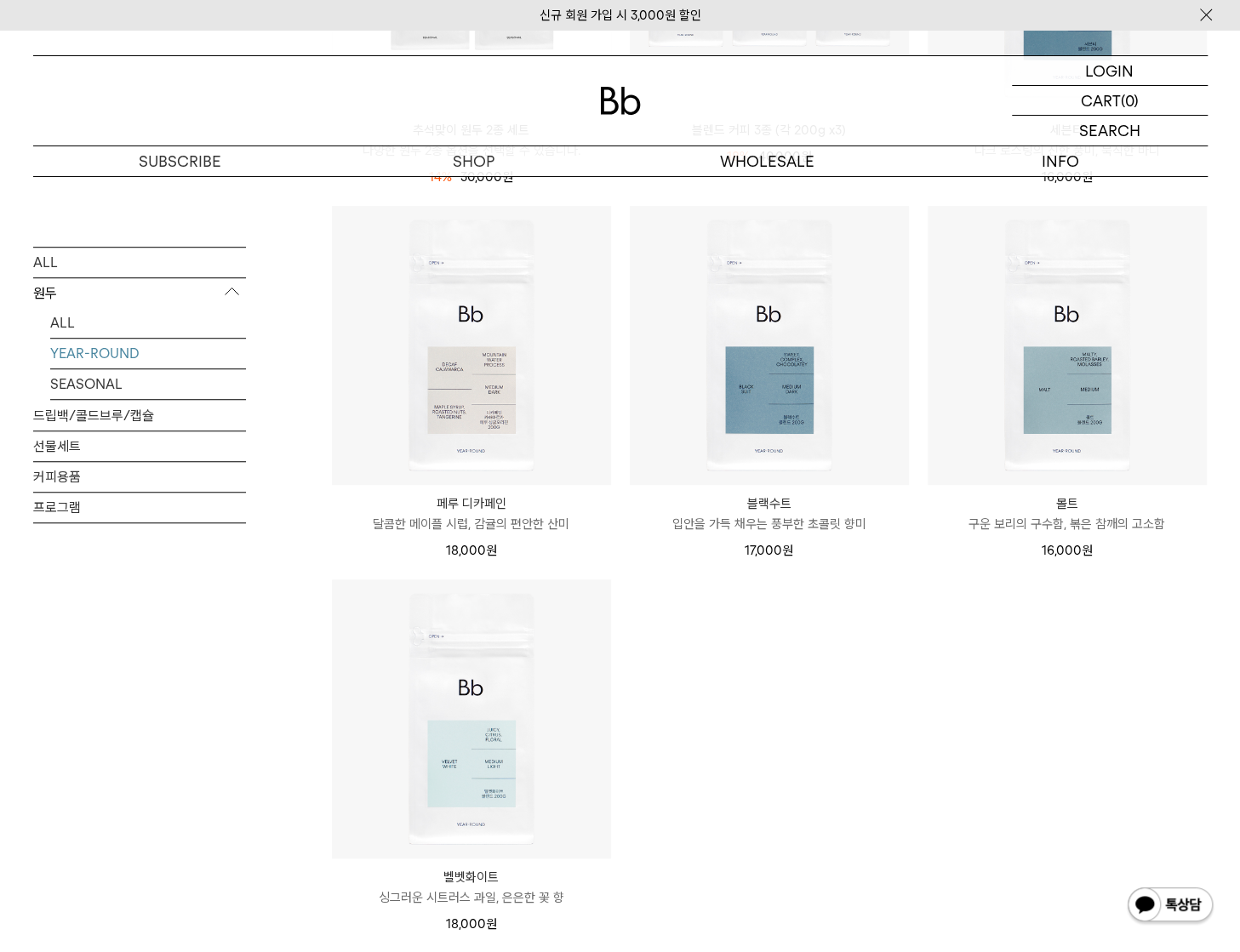
scroll to position [511, 0]
